Goal: Transaction & Acquisition: Obtain resource

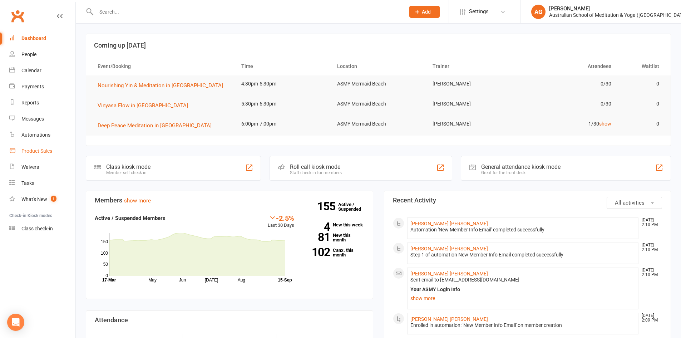
click at [35, 153] on div "Product Sales" at bounding box center [36, 151] width 31 height 6
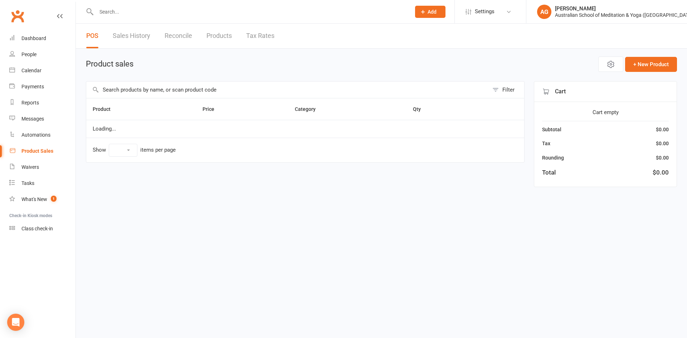
select select "10"
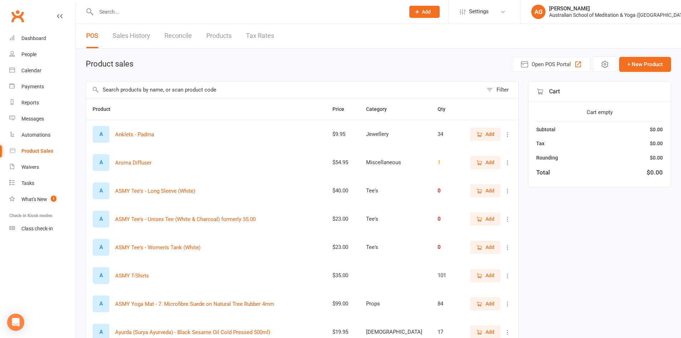
click at [125, 34] on link "Sales History" at bounding box center [132, 36] width 38 height 25
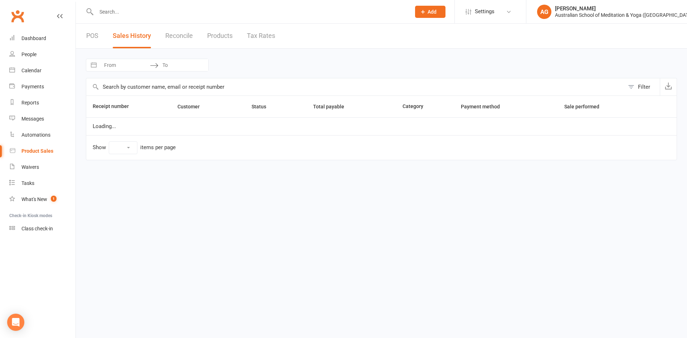
select select "25"
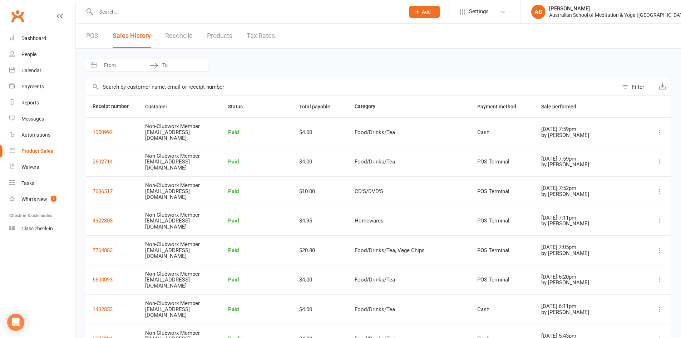
click at [126, 68] on input "From" at bounding box center [125, 65] width 50 height 12
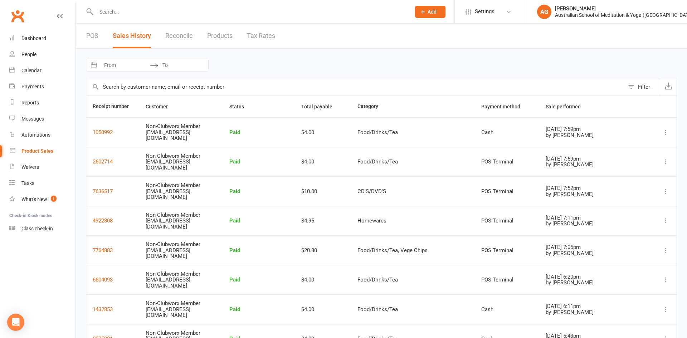
select select "7"
select select "2025"
select select "8"
select select "2025"
select select "9"
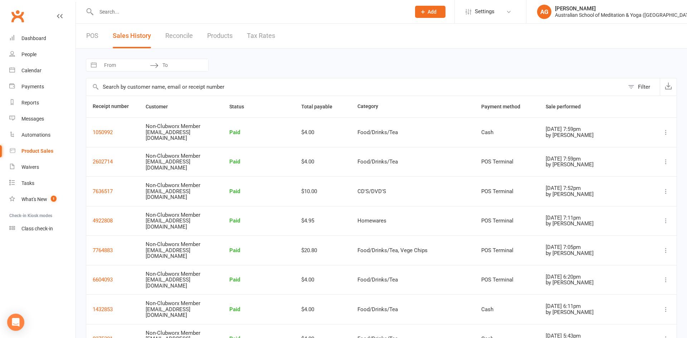
select select "2025"
select select "10"
select select "2025"
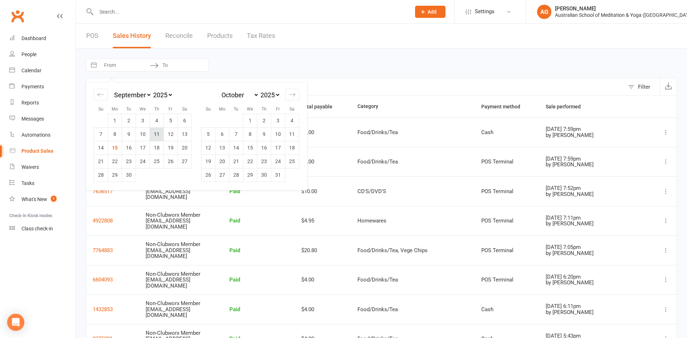
click at [158, 133] on td "11" at bounding box center [157, 134] width 14 height 14
type input "[DATE]"
click at [158, 133] on td "11" at bounding box center [157, 134] width 14 height 14
type input "[DATE]"
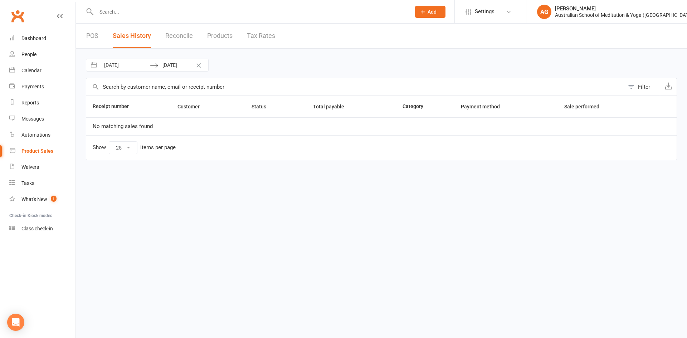
click at [137, 68] on input "[DATE]" at bounding box center [125, 65] width 50 height 12
select select "7"
select select "2025"
select select "8"
select select "2025"
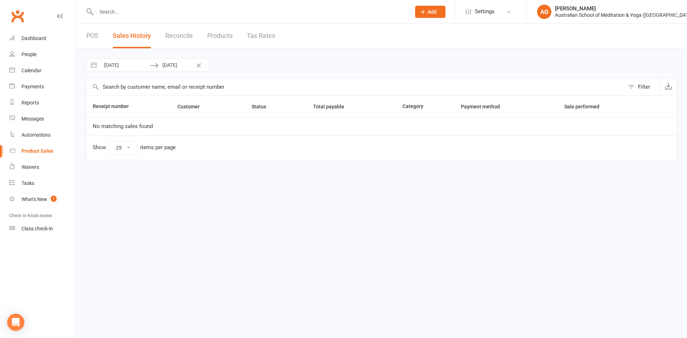
select select "9"
select select "2025"
select select "10"
select select "2025"
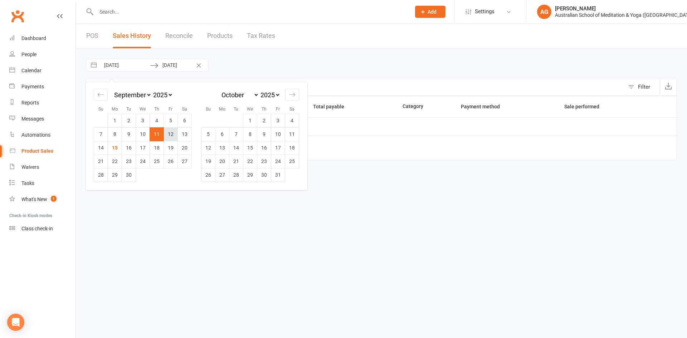
click at [169, 131] on td "12" at bounding box center [171, 134] width 14 height 14
type input "[DATE]"
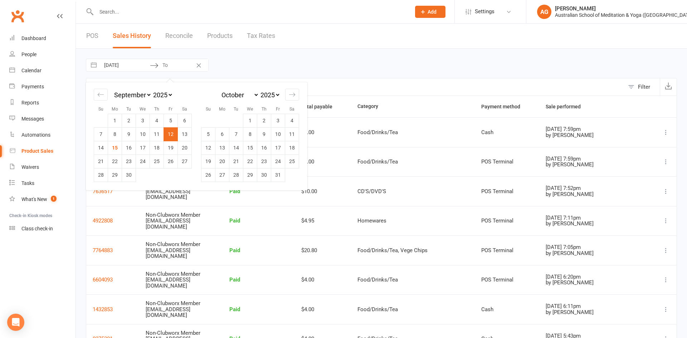
click at [171, 134] on td "12" at bounding box center [171, 134] width 14 height 14
type input "[DATE]"
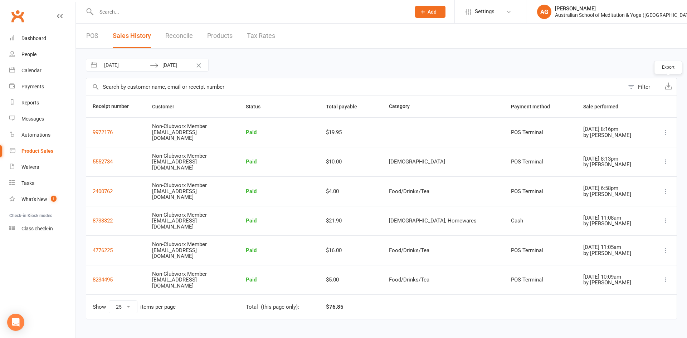
click at [668, 88] on icon "button" at bounding box center [668, 85] width 7 height 7
select select "7"
select select "2025"
select select "8"
select select "2025"
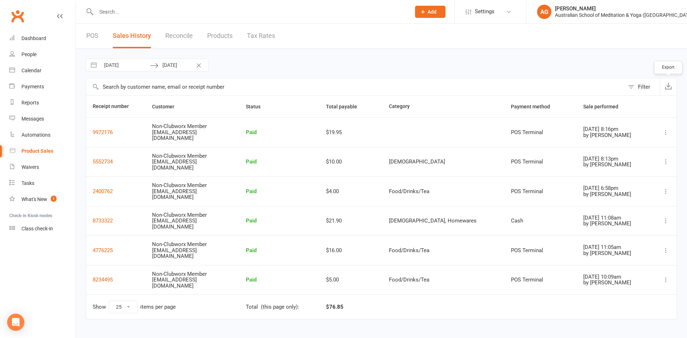
select select "9"
select select "2025"
select select "10"
select select "2025"
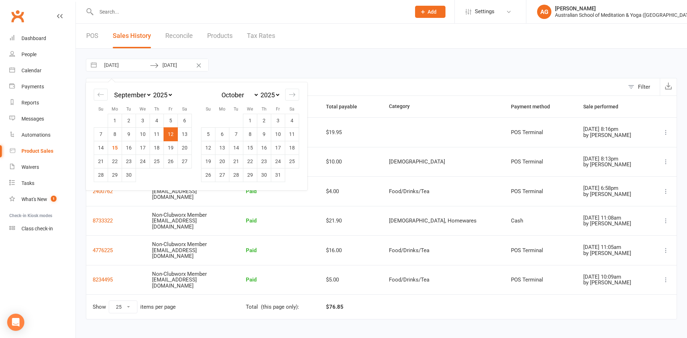
click at [137, 63] on input "[DATE]" at bounding box center [125, 65] width 50 height 12
click at [183, 133] on td "13" at bounding box center [185, 134] width 14 height 14
type input "[DATE]"
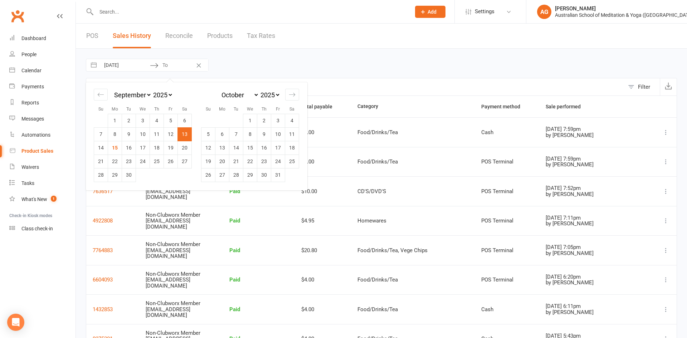
click at [184, 133] on td "13" at bounding box center [185, 134] width 14 height 14
type input "[DATE]"
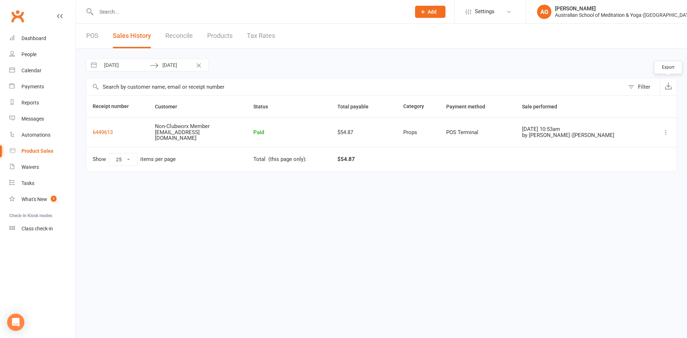
click at [670, 88] on icon "button" at bounding box center [668, 85] width 7 height 7
click at [147, 65] on input "[DATE]" at bounding box center [125, 65] width 50 height 12
select select "7"
select select "2025"
select select "8"
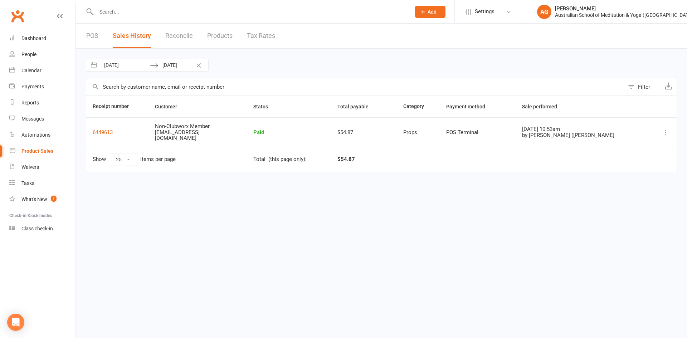
select select "2025"
select select "9"
select select "2025"
select select "10"
select select "2025"
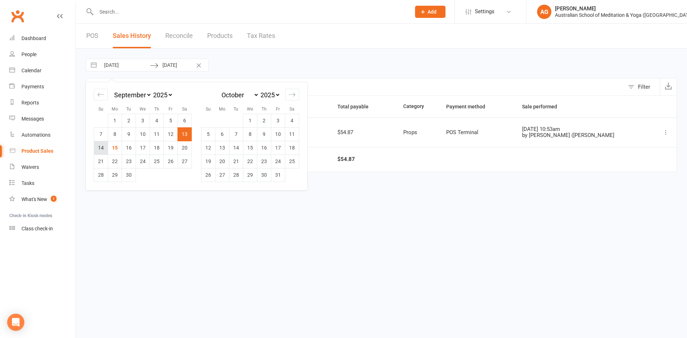
click at [99, 145] on td "14" at bounding box center [101, 148] width 14 height 14
type input "[DATE]"
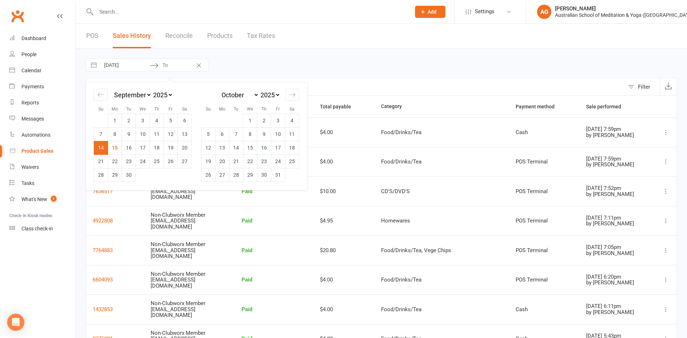
click at [100, 146] on td "14" at bounding box center [101, 148] width 14 height 14
type input "[DATE]"
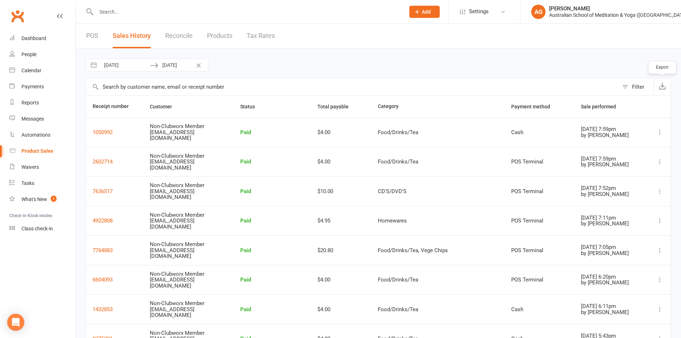
click at [661, 85] on icon "button" at bounding box center [662, 85] width 7 height 7
